Goal: Transaction & Acquisition: Register for event/course

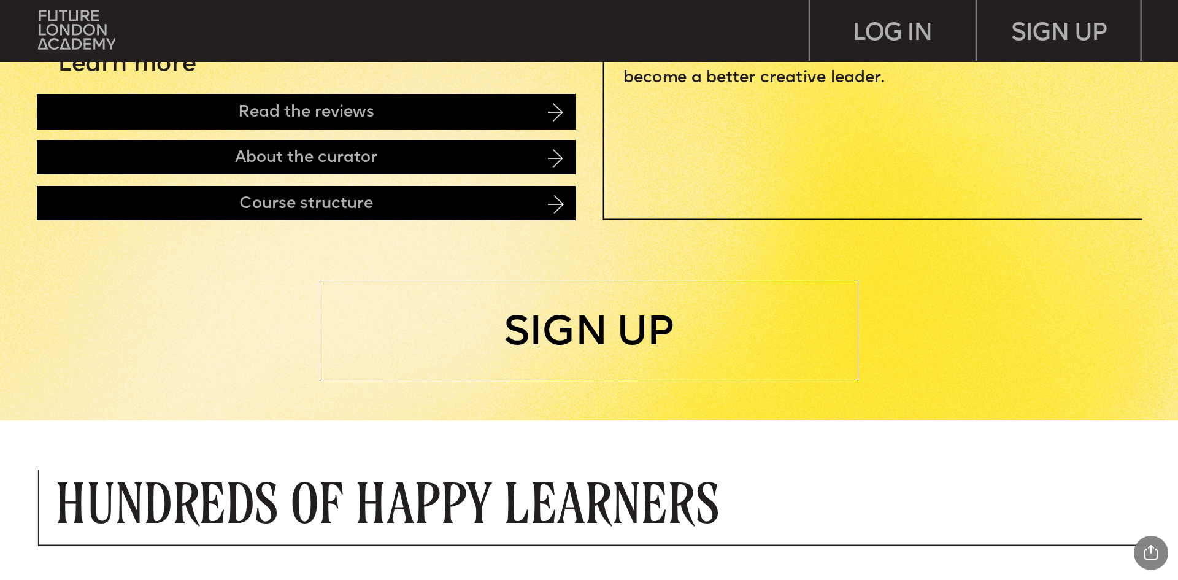
scroll to position [675, 0]
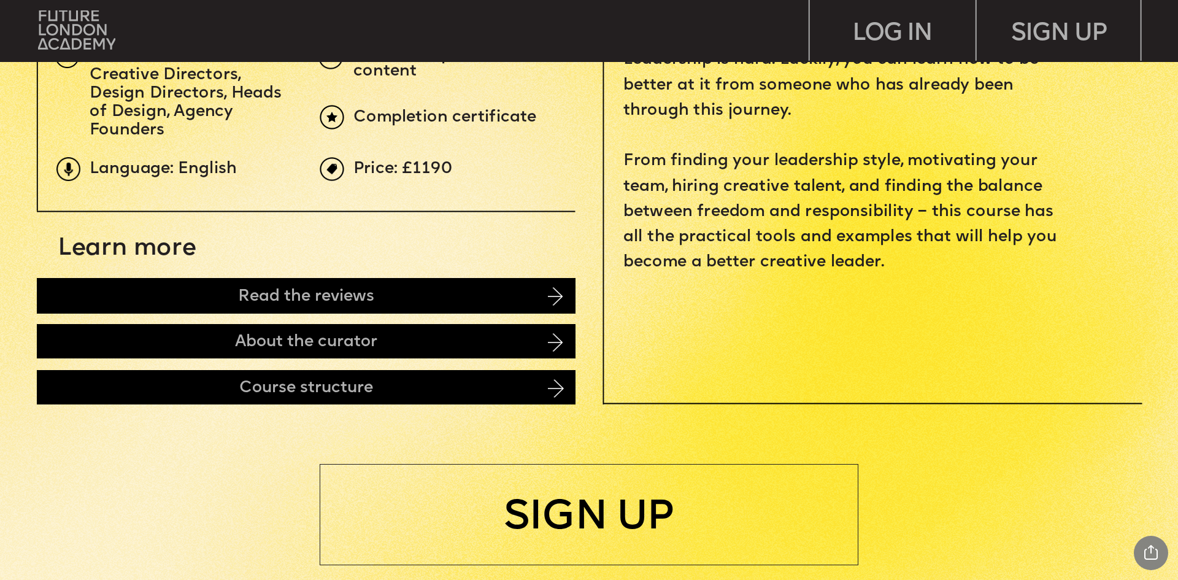
drag, startPoint x: 77, startPoint y: 30, endPoint x: 213, endPoint y: 67, distance: 141.0
click at [77, 30] on img at bounding box center [76, 29] width 77 height 39
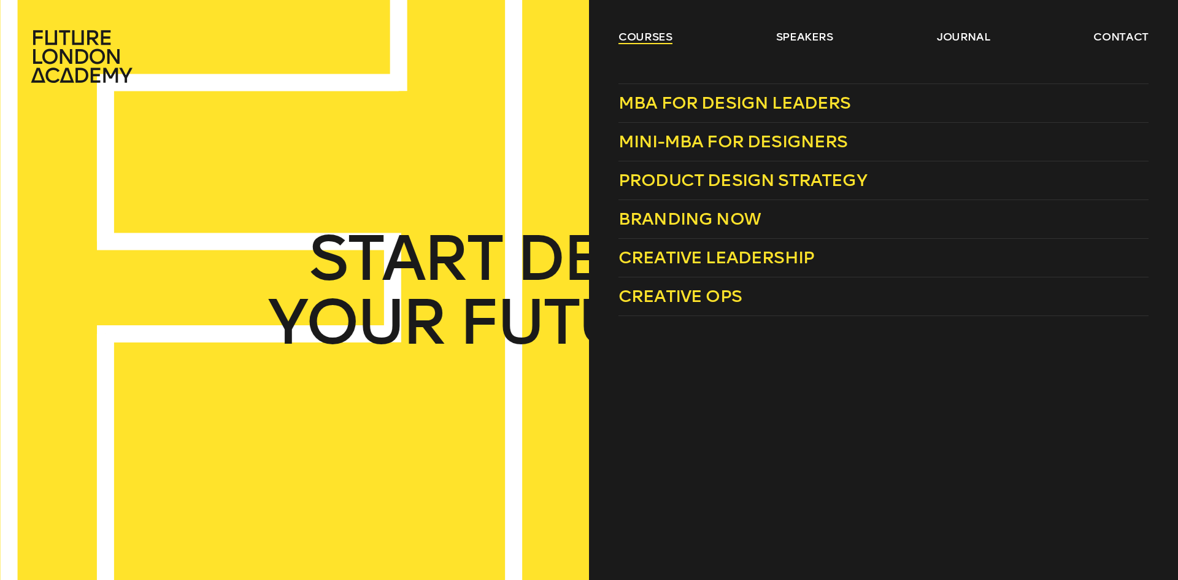
click at [626, 30] on link "courses" at bounding box center [645, 36] width 54 height 15
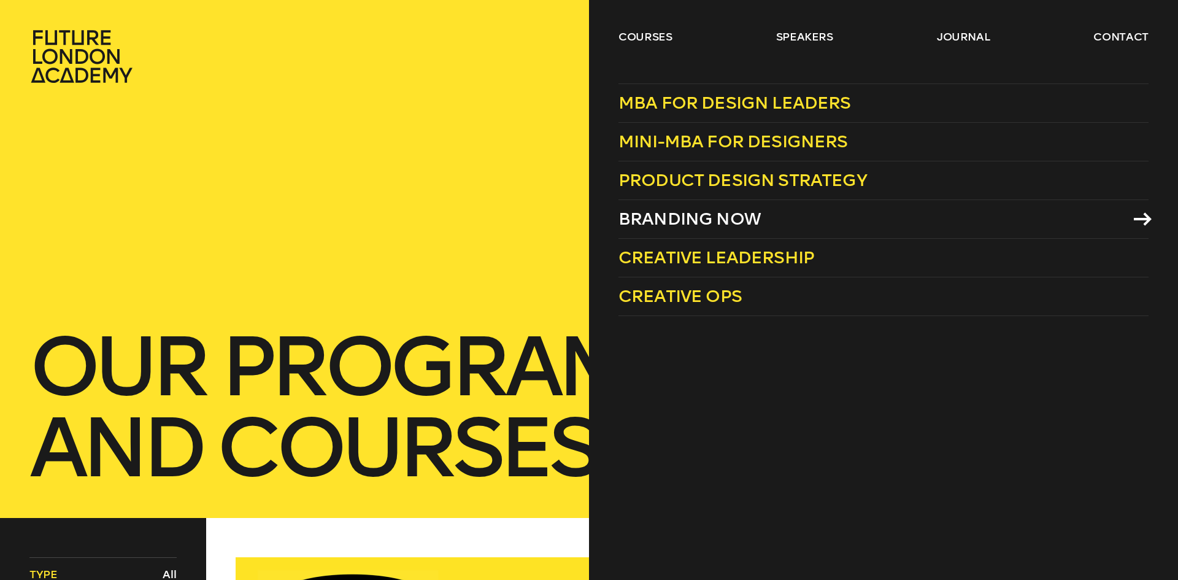
click at [717, 220] on span "Branding Now" at bounding box center [689, 219] width 142 height 20
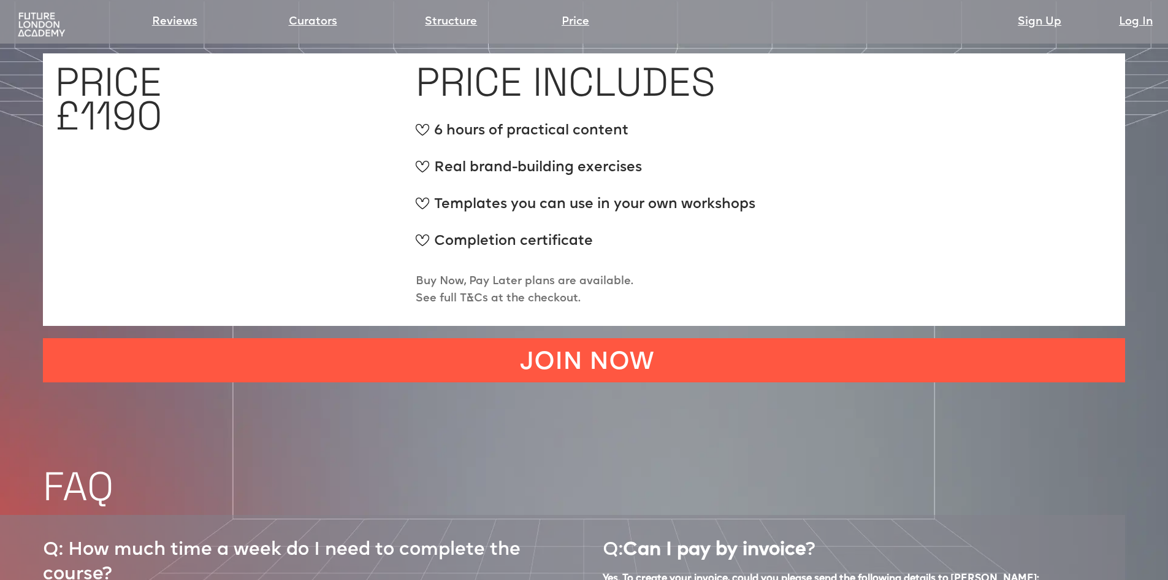
scroll to position [5152, 0]
